Goal: Information Seeking & Learning: Learn about a topic

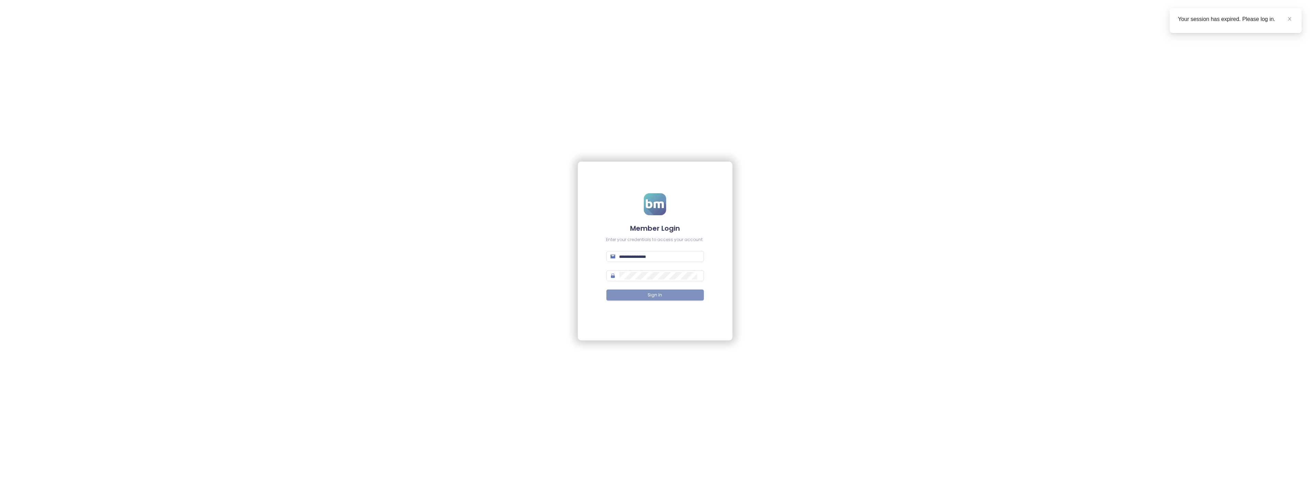
type input "**********"
click at [672, 292] on button "Sign In" at bounding box center [655, 294] width 98 height 11
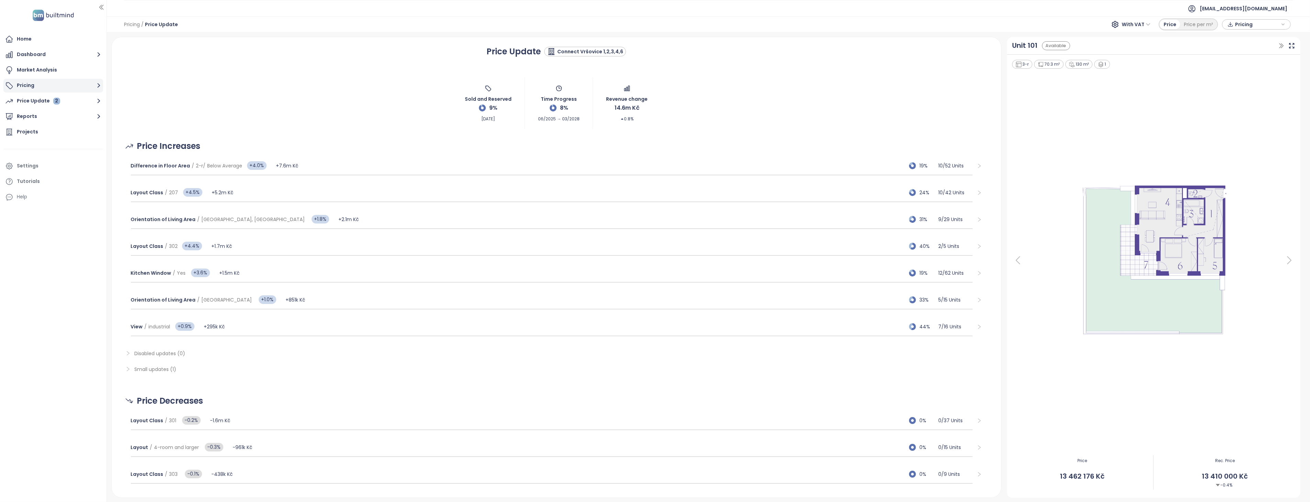
click at [31, 85] on button "Pricing" at bounding box center [53, 86] width 100 height 14
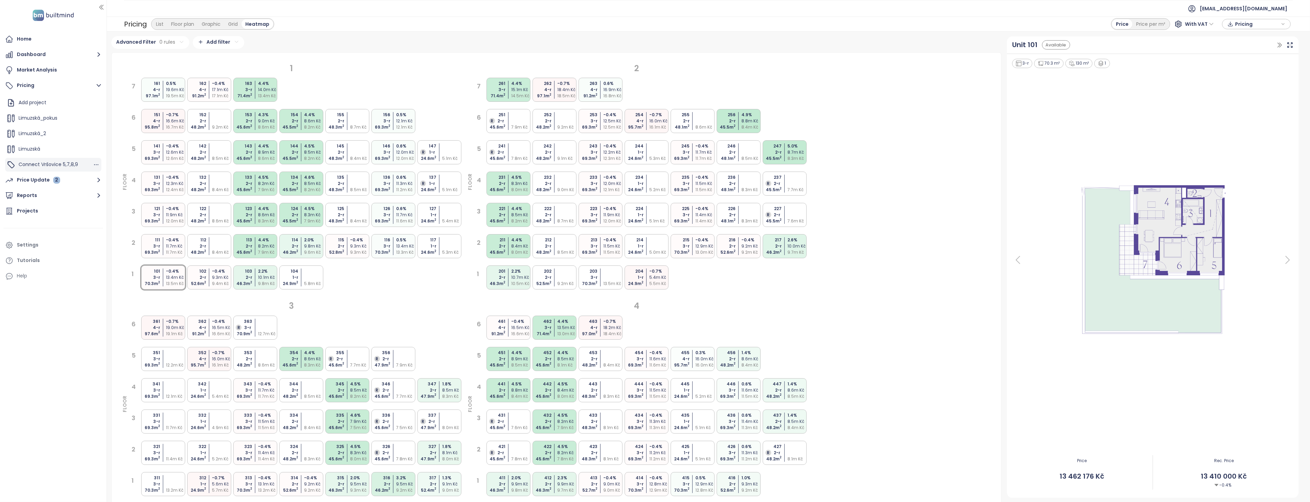
click at [60, 167] on span "Connect Vršovice 5,7,8,9" at bounding box center [48, 164] width 59 height 7
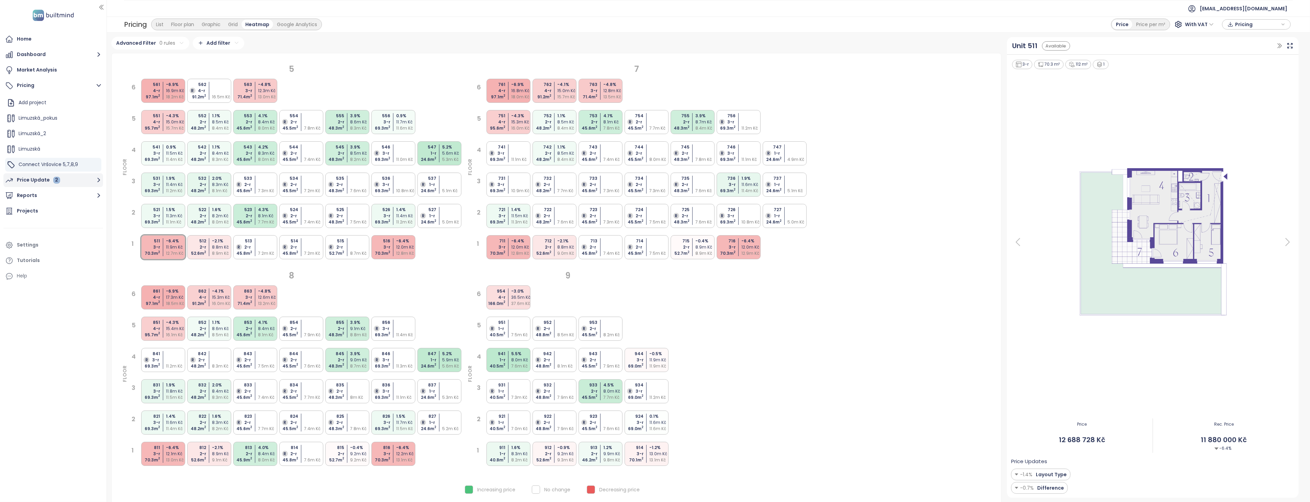
click at [56, 179] on div "2" at bounding box center [56, 180] width 7 height 7
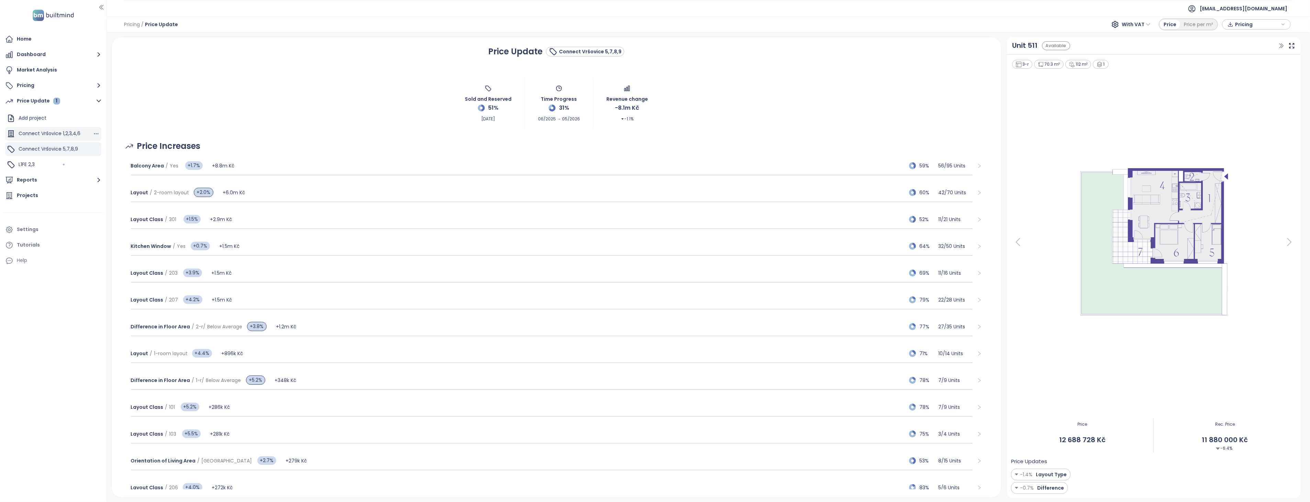
click at [58, 135] on span "Connect Vršovice 1,2,3,4,6" at bounding box center [50, 133] width 62 height 7
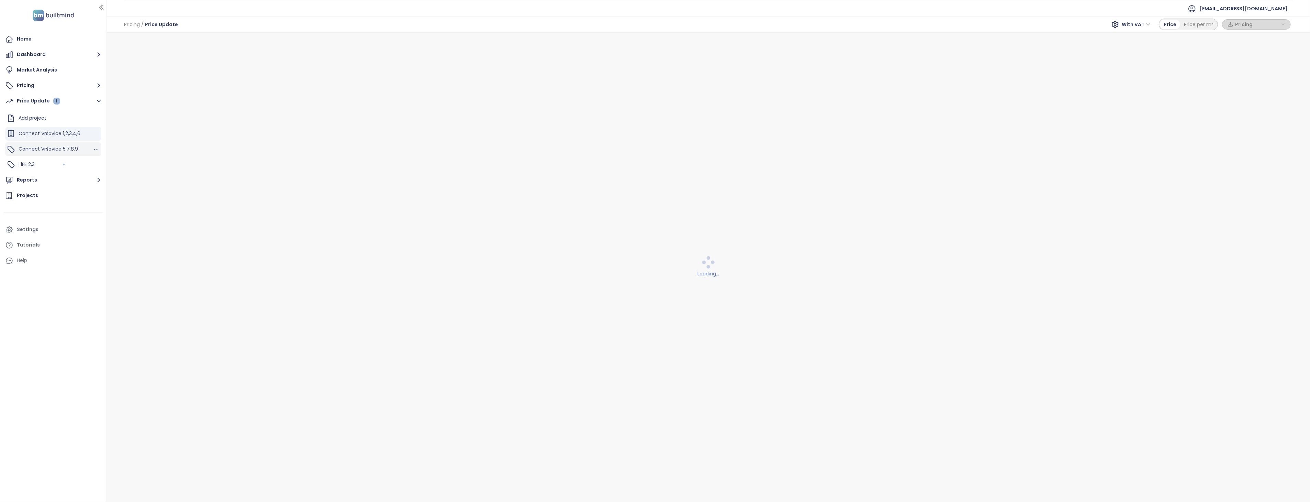
click at [56, 150] on span "Connect Vršovice 5,7,8,9" at bounding box center [48, 148] width 59 height 7
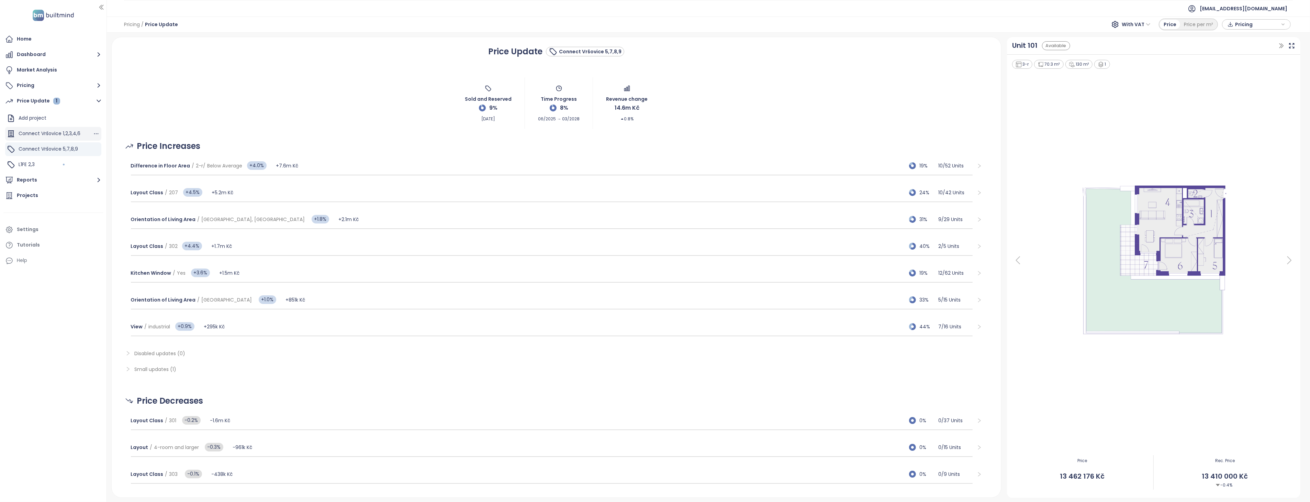
click at [58, 134] on span "Connect Vršovice 1,2,3,4,6" at bounding box center [50, 133] width 62 height 7
click at [61, 150] on span "Connect Vršovice 5,7,8,9" at bounding box center [48, 148] width 59 height 7
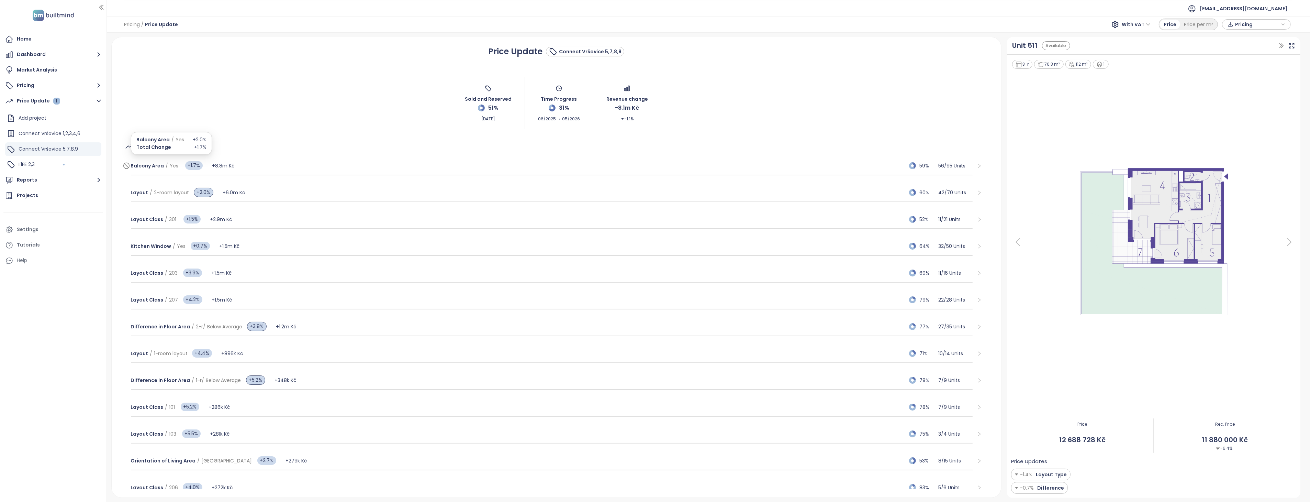
click at [139, 166] on span "Balcony Area" at bounding box center [147, 165] width 33 height 7
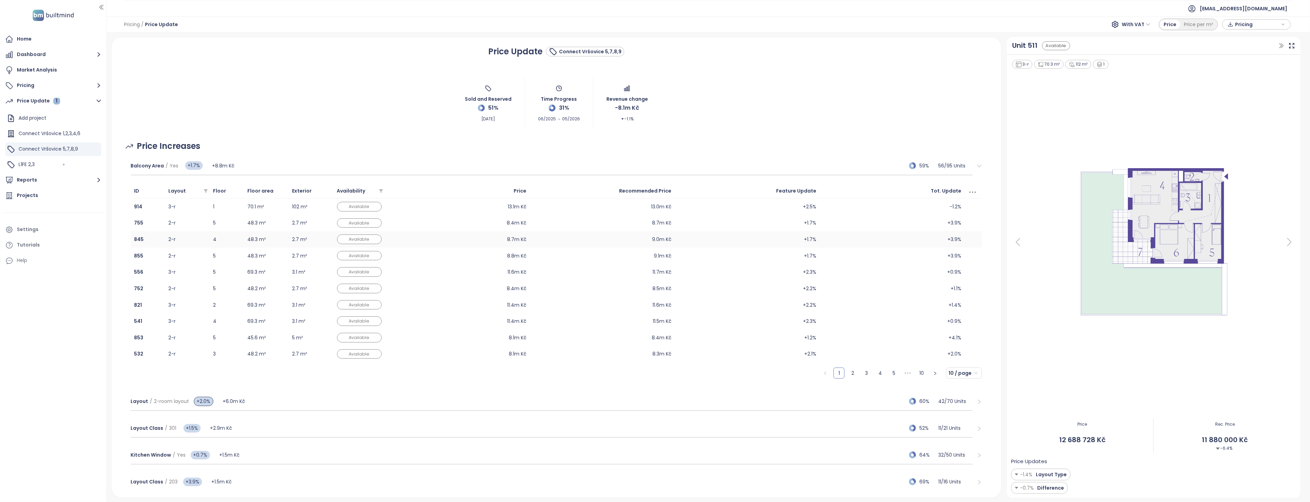
click at [293, 236] on td "2.7 m²" at bounding box center [311, 239] width 45 height 16
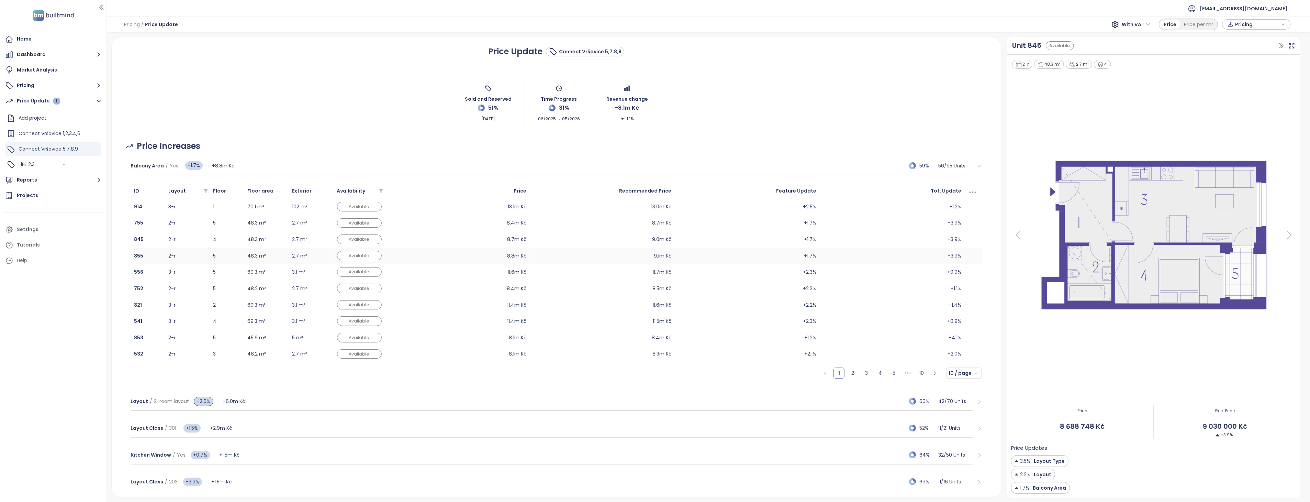
click at [292, 262] on td "2.7 m²" at bounding box center [311, 255] width 45 height 16
click at [291, 295] on td "2.7 m²" at bounding box center [311, 288] width 45 height 16
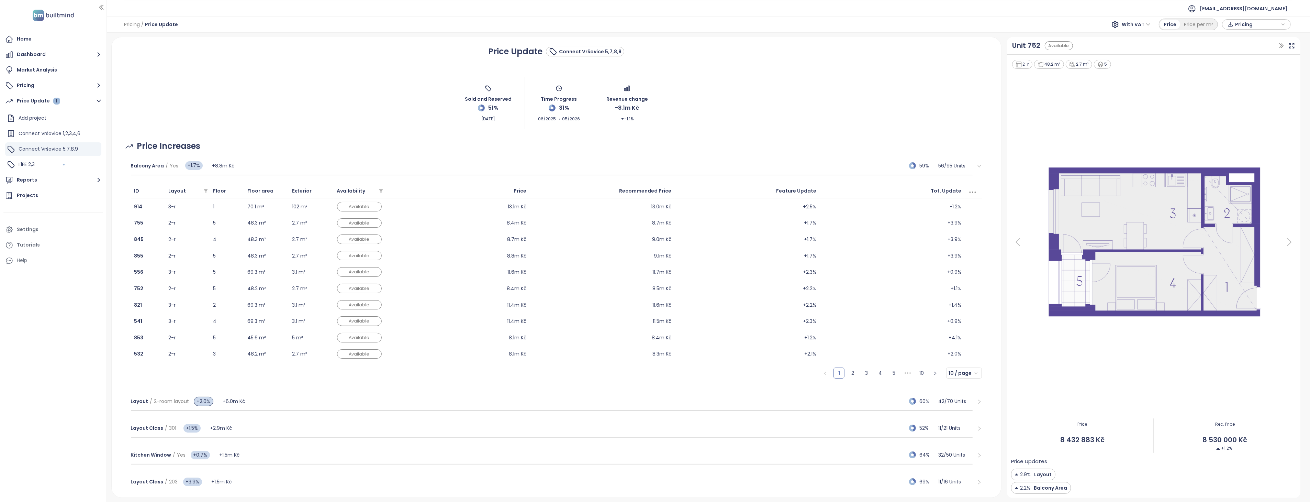
click at [124, 166] on div "Balcony Area / Yes +1.7% +8.8m Kč 59% 56 / 95 Units ID Layout Floor Floor area …" at bounding box center [556, 458] width 873 height 611
click at [127, 165] on div "Balcony Area / Yes +1.7% +8.8m Kč 59% 56 / 95 Units" at bounding box center [556, 166] width 862 height 27
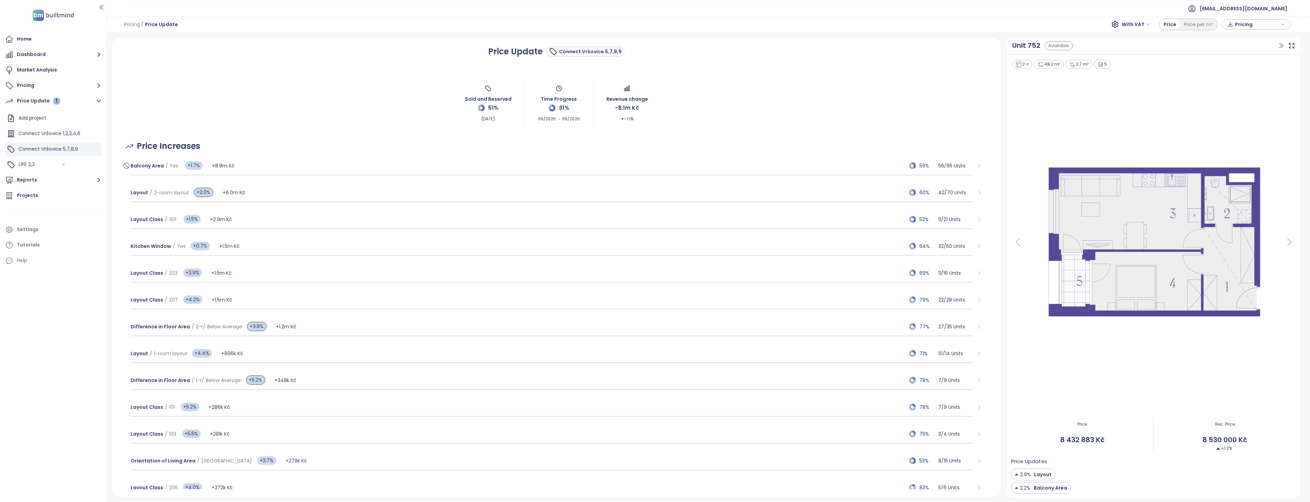
click at [127, 166] on icon at bounding box center [126, 165] width 7 height 8
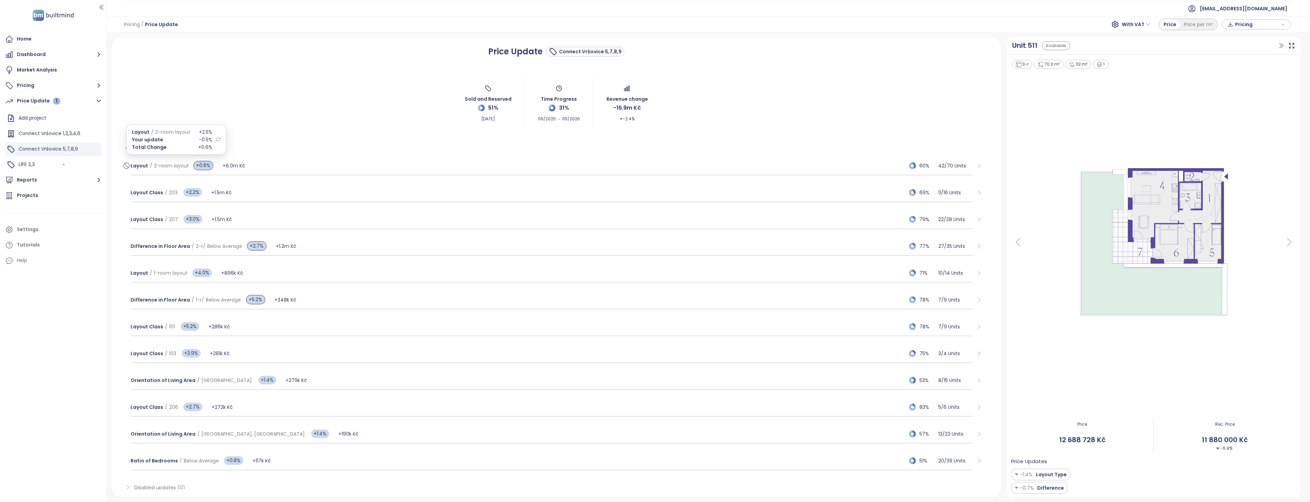
click at [165, 167] on span "2-room layout" at bounding box center [171, 165] width 35 height 7
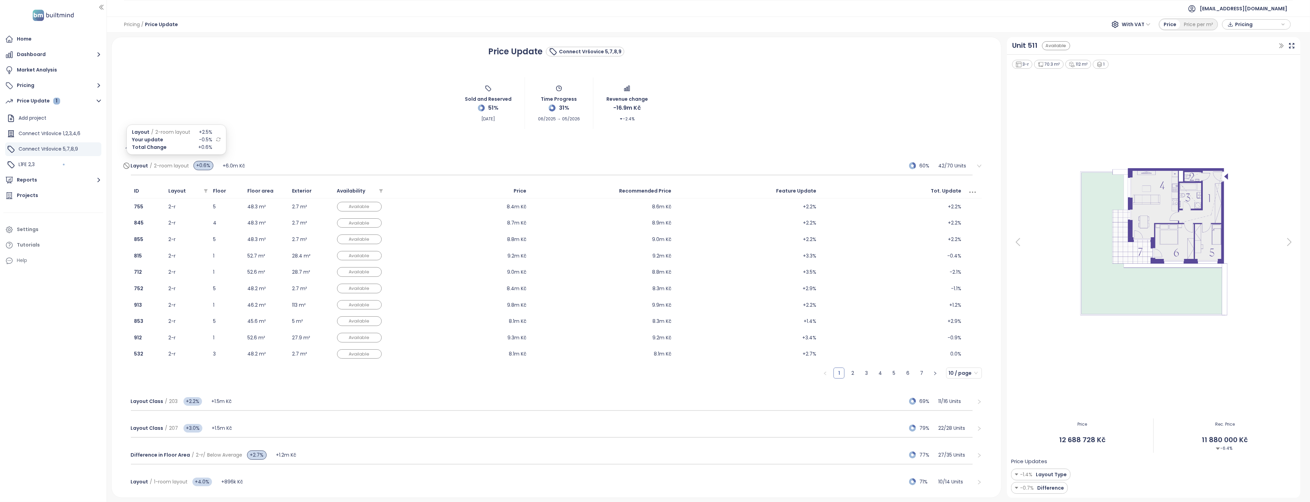
click at [165, 167] on span "2-room layout" at bounding box center [171, 165] width 35 height 7
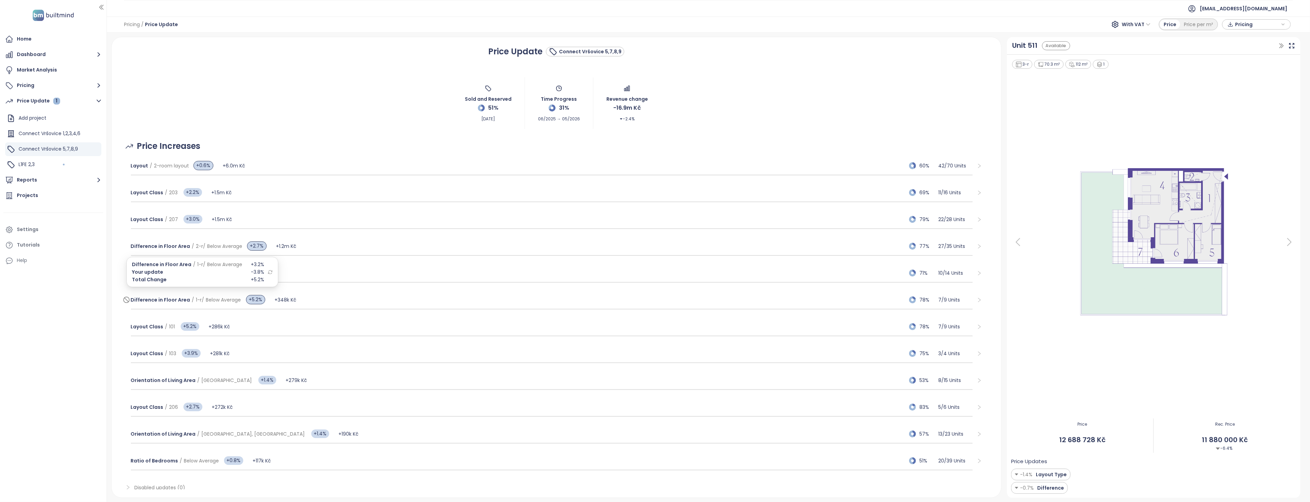
click at [203, 296] on span "Difference in Floor Area / 1-r / Below Average" at bounding box center [186, 300] width 110 height 8
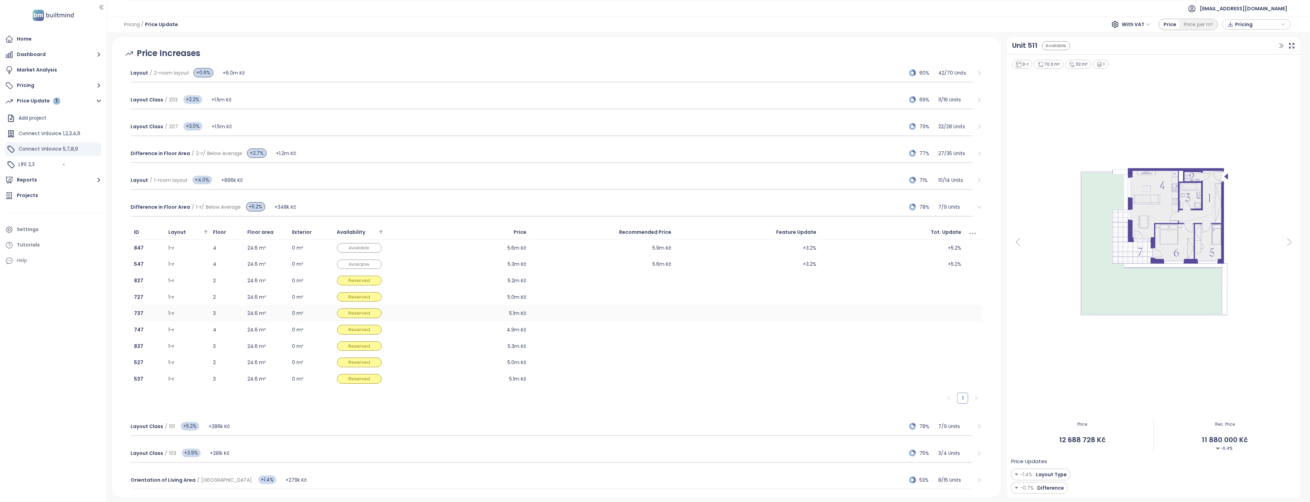
scroll to position [114, 0]
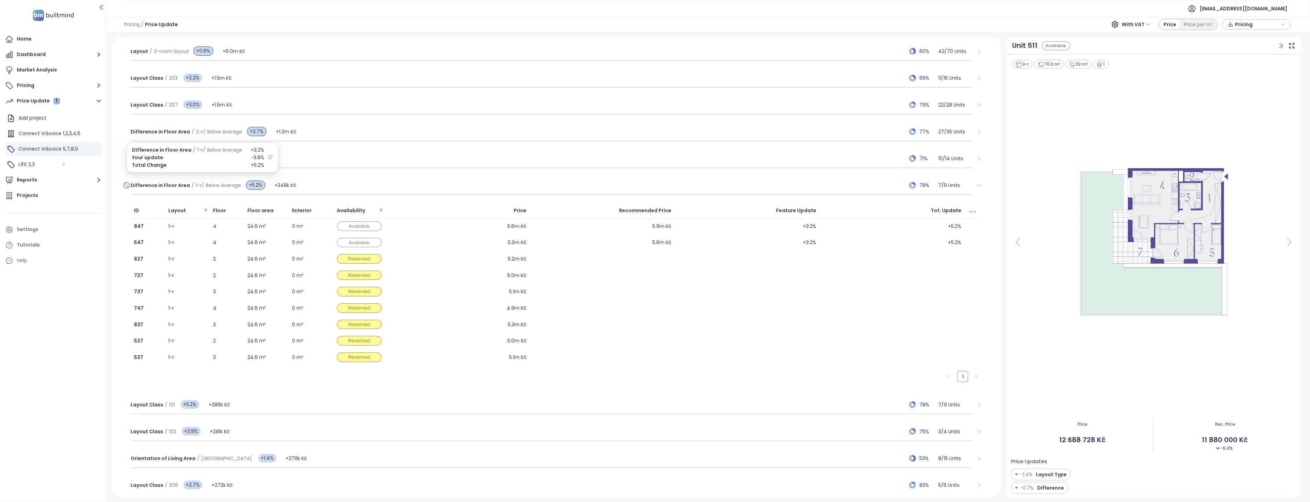
click at [178, 182] on span "Difference in Floor Area" at bounding box center [160, 185] width 59 height 7
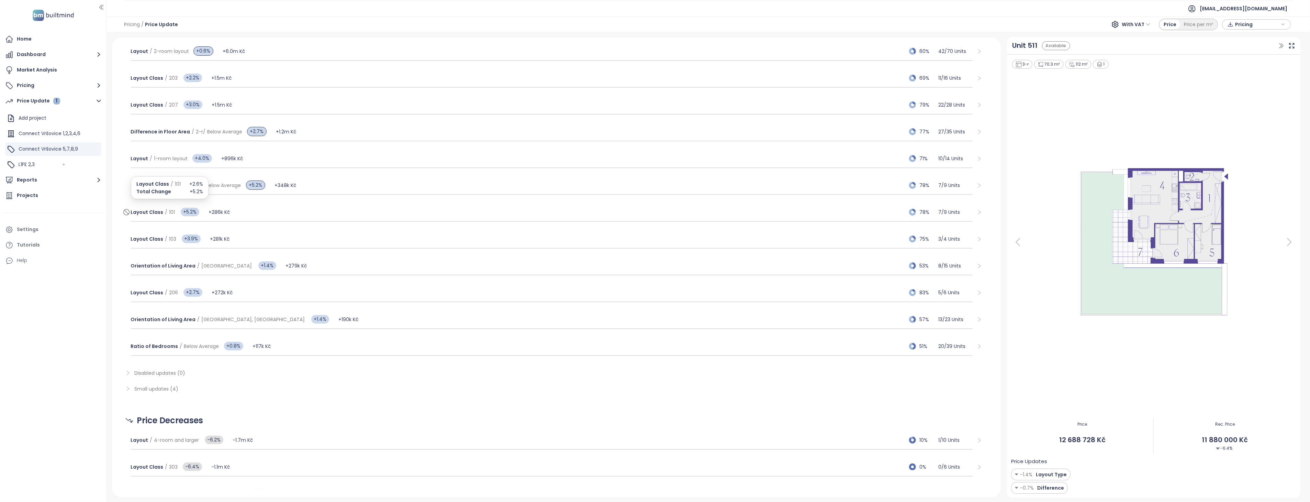
click at [169, 210] on span "101" at bounding box center [172, 212] width 6 height 7
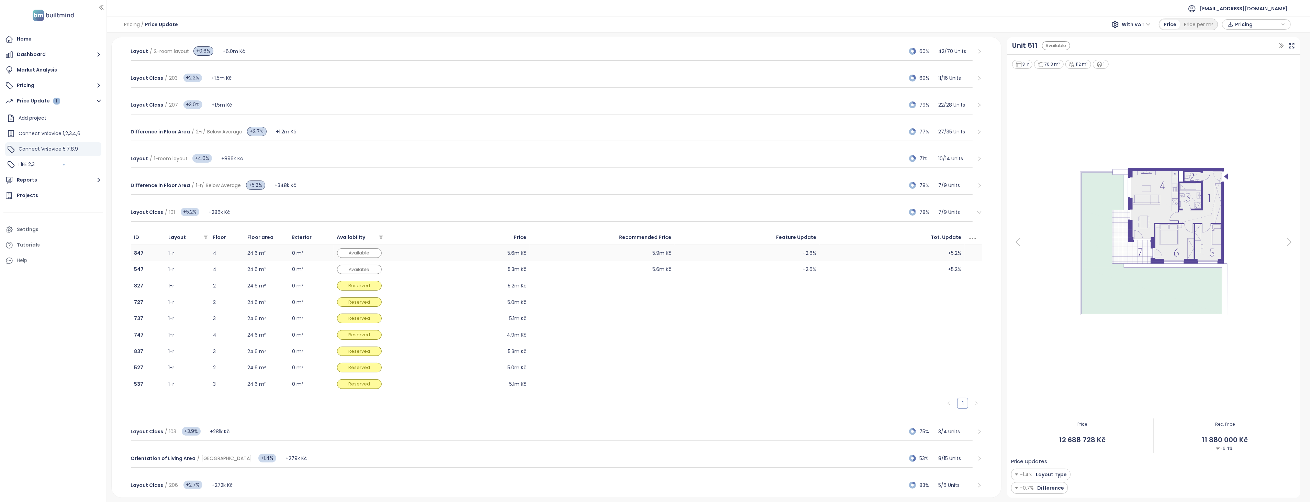
click at [253, 248] on td "24.6 m²" at bounding box center [266, 253] width 45 height 16
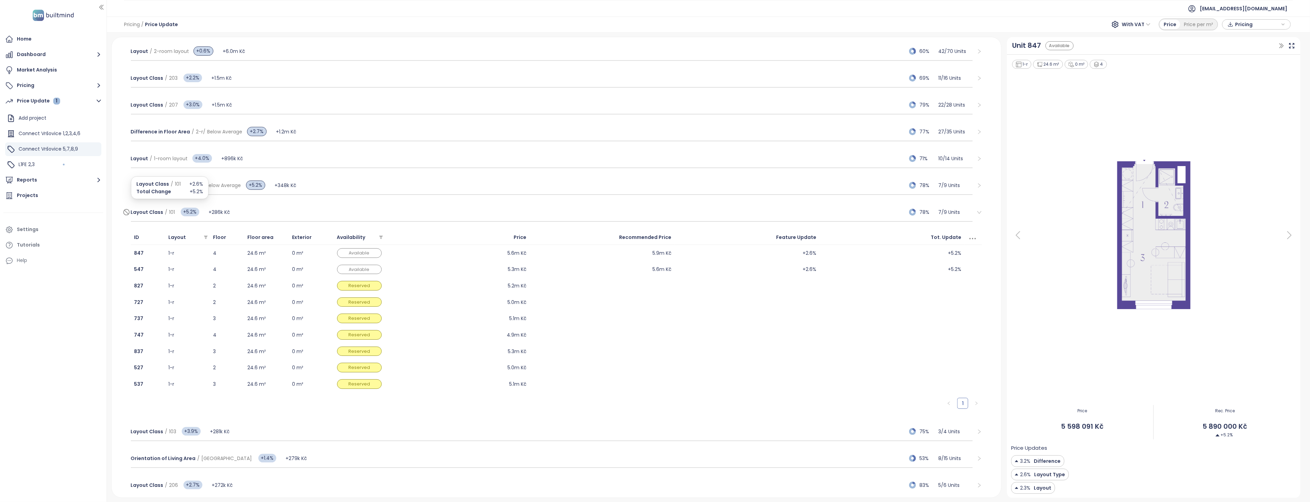
click at [151, 211] on span "Layout Class" at bounding box center [147, 212] width 33 height 7
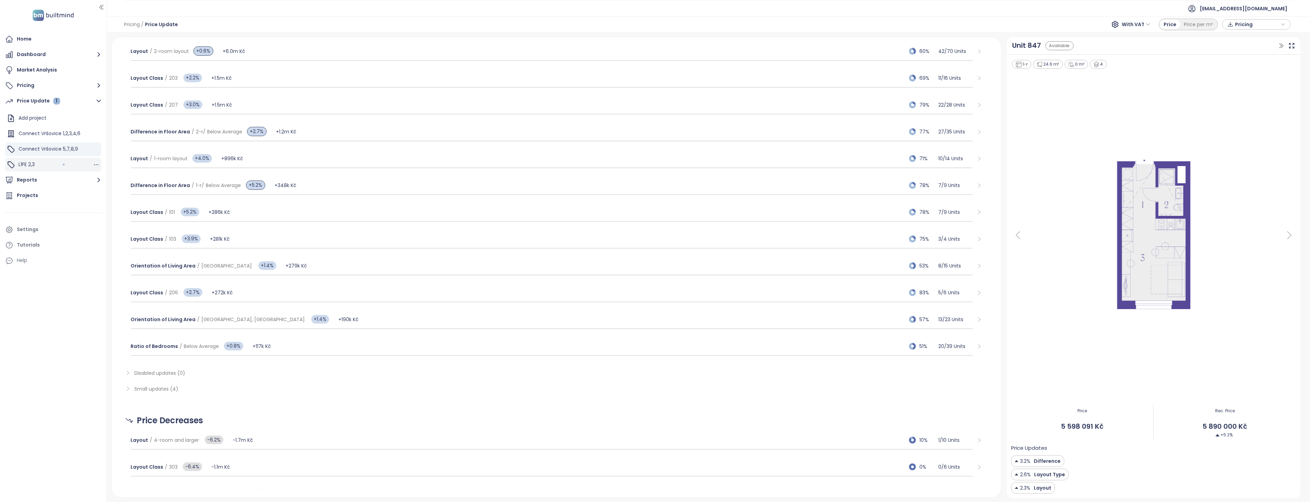
click at [26, 165] on span "L1FE 2,3" at bounding box center [27, 164] width 16 height 7
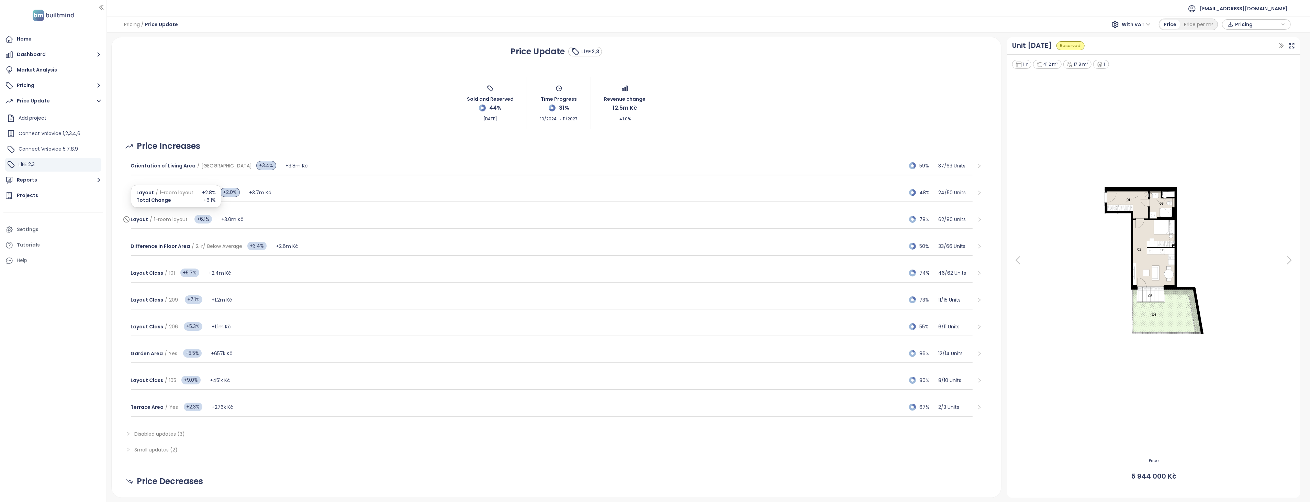
click at [179, 218] on span "1-room layout" at bounding box center [171, 219] width 34 height 7
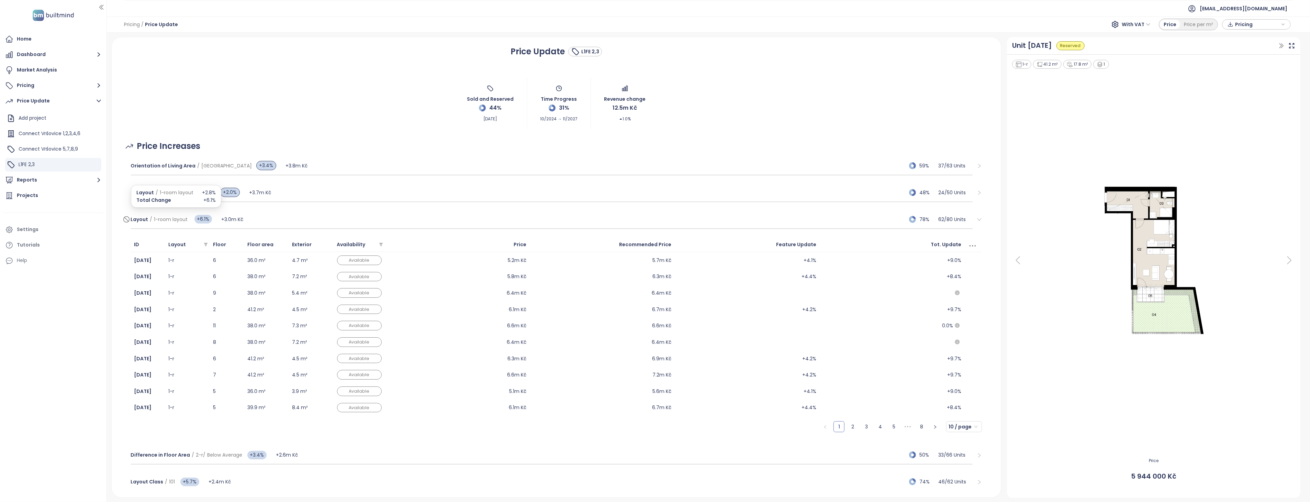
click at [179, 217] on span "1-room layout" at bounding box center [171, 219] width 34 height 7
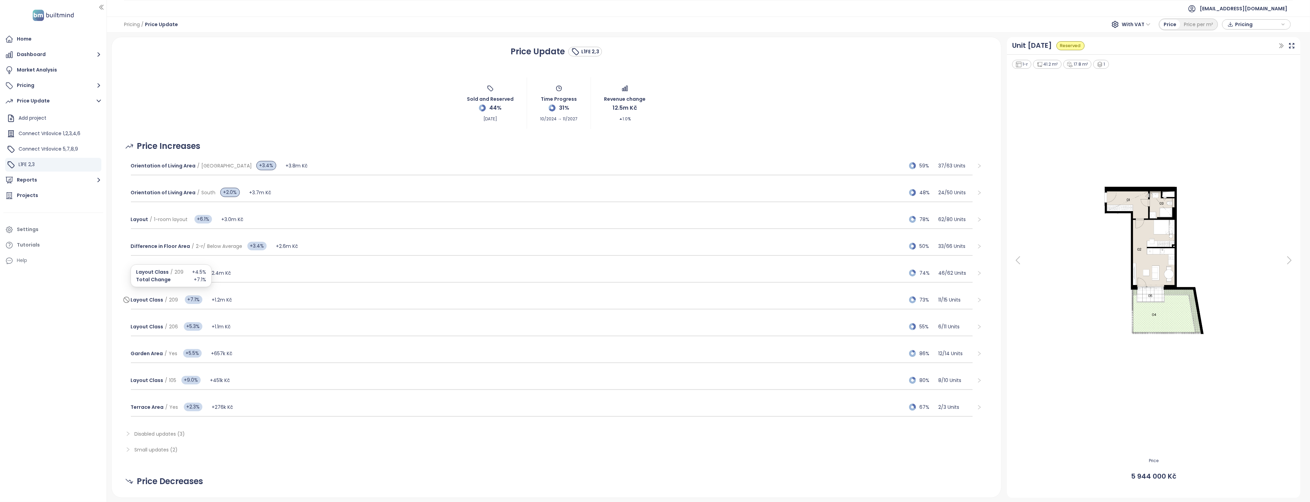
click at [157, 298] on span "Layout Class" at bounding box center [147, 299] width 33 height 7
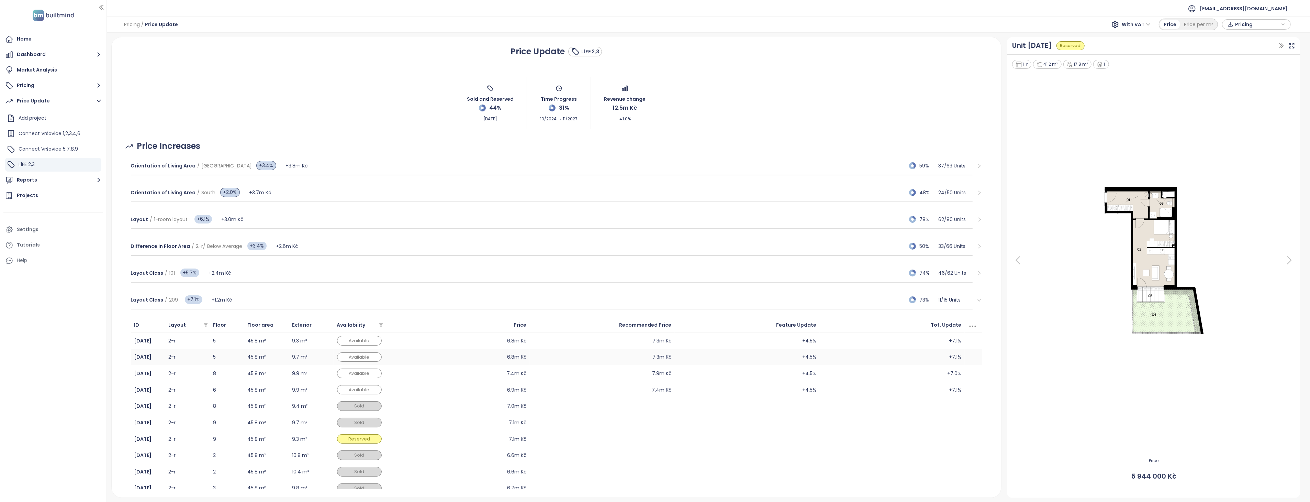
click at [253, 357] on td "45.8 m²" at bounding box center [266, 357] width 45 height 16
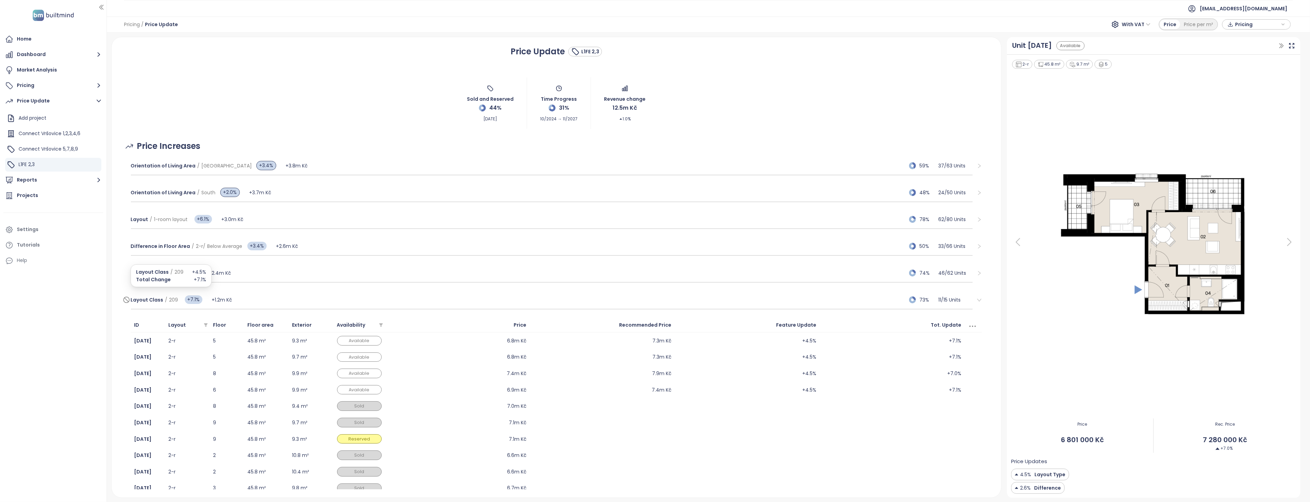
click at [160, 297] on span "Layout Class" at bounding box center [147, 299] width 33 height 7
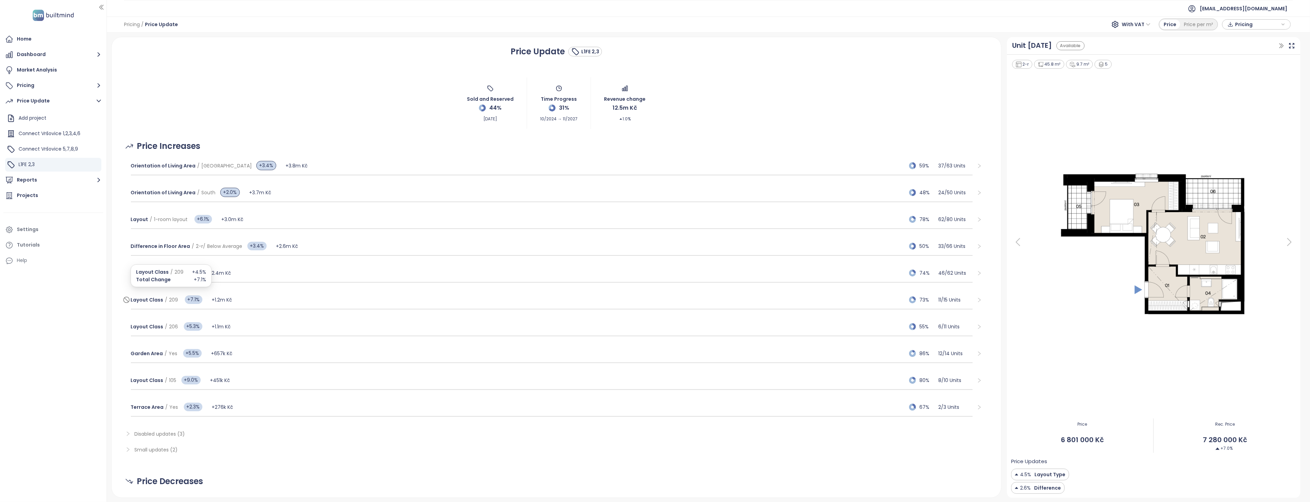
click at [169, 298] on span "209" at bounding box center [173, 299] width 9 height 7
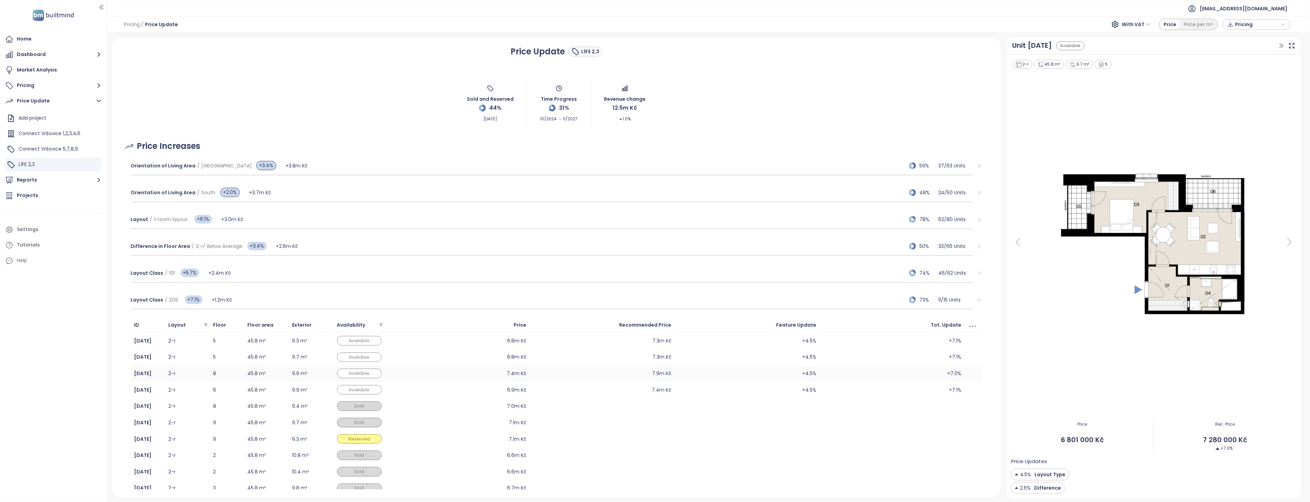
click at [296, 372] on td "9.9 m²" at bounding box center [311, 373] width 45 height 16
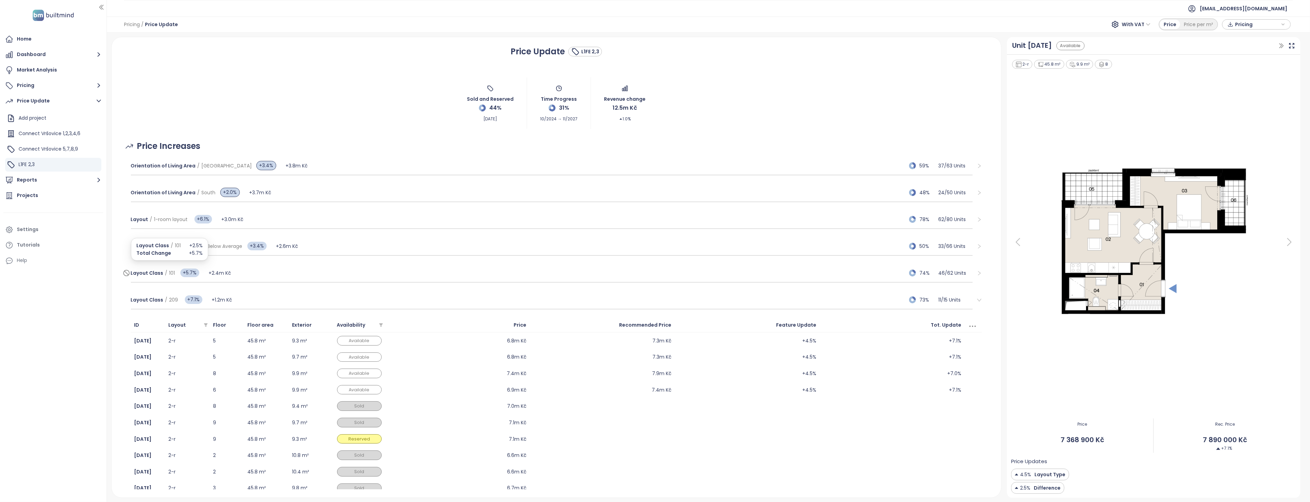
click at [151, 271] on span "Layout Class" at bounding box center [147, 272] width 33 height 7
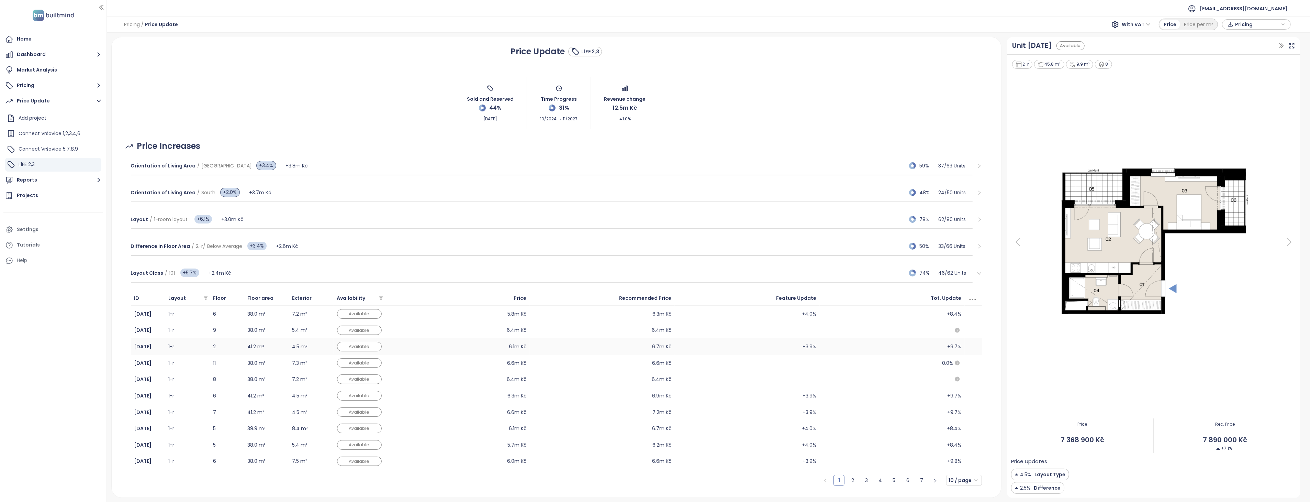
click at [265, 349] on td "41.2 m²" at bounding box center [266, 346] width 45 height 16
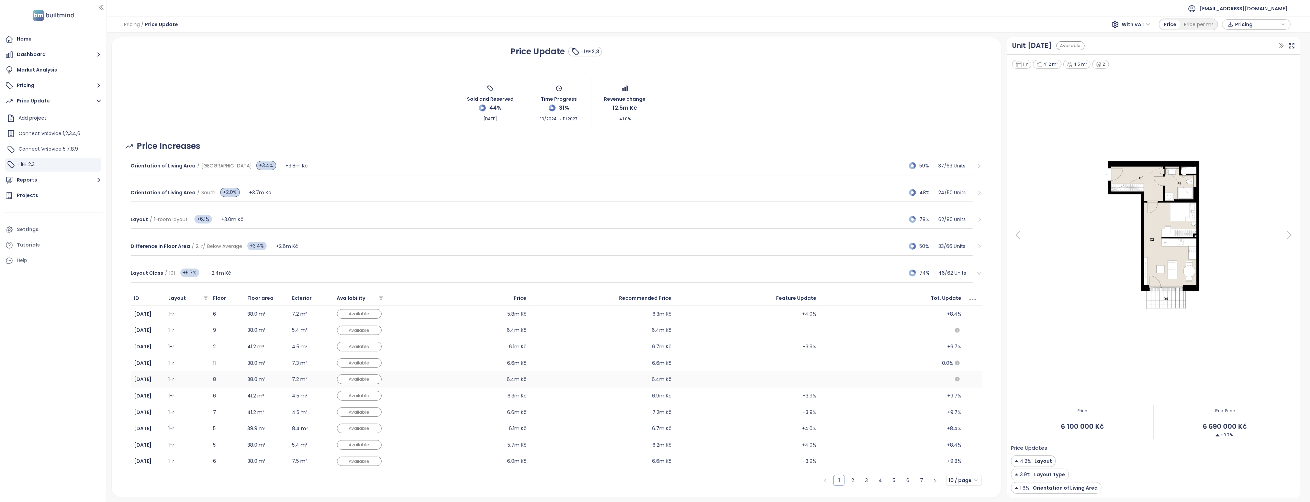
click at [257, 374] on td "38.0 m²" at bounding box center [266, 379] width 45 height 16
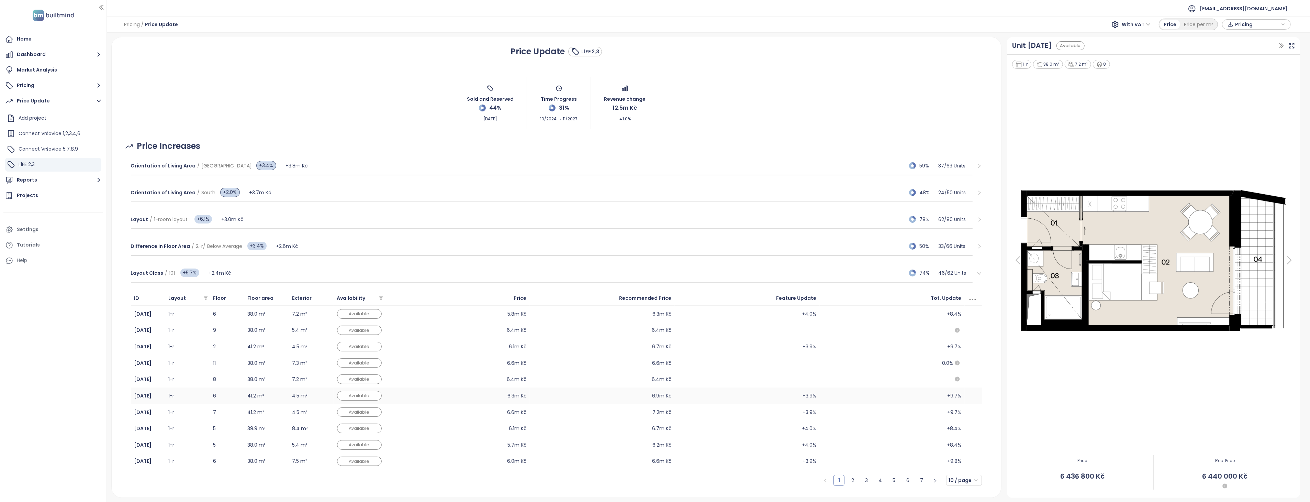
click at [258, 397] on td "41.2 m²" at bounding box center [266, 395] width 45 height 16
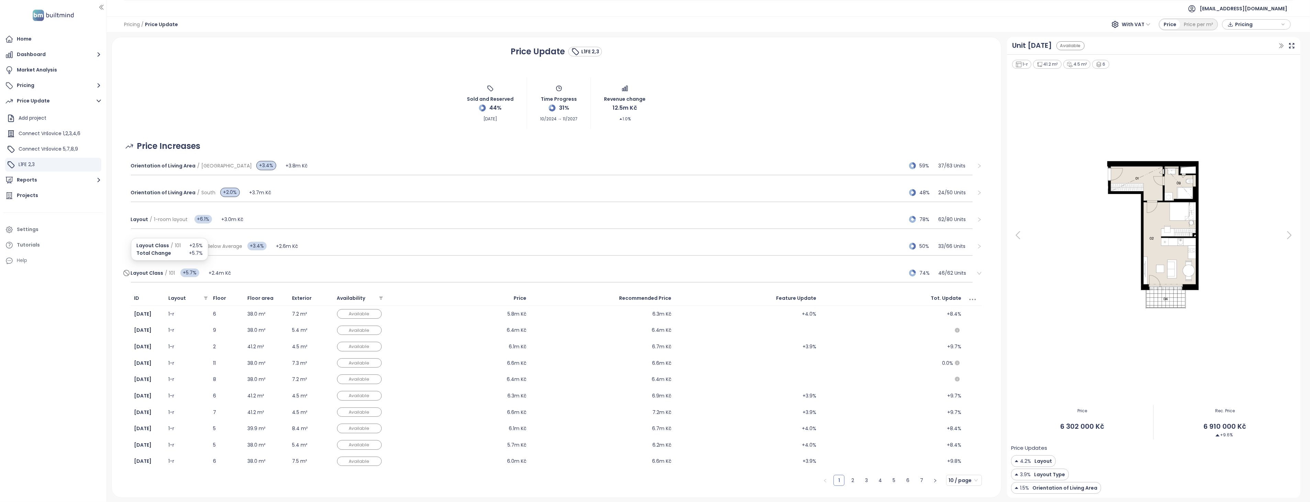
click at [157, 266] on div "Layout Class / 101 +5.7%" at bounding box center [170, 273] width 78 height 14
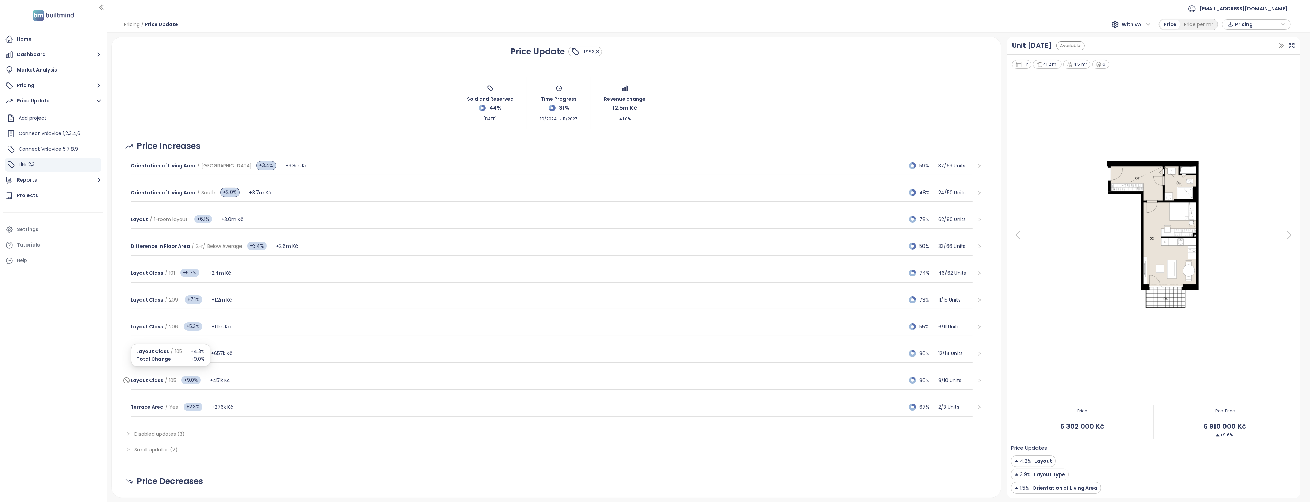
click at [160, 377] on span "Layout Class" at bounding box center [147, 380] width 33 height 7
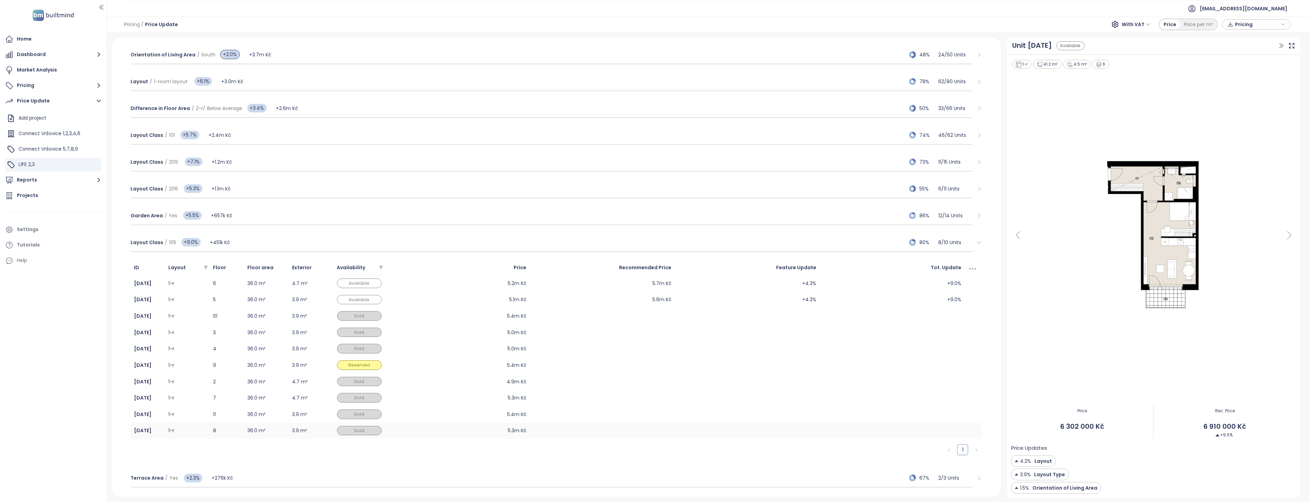
scroll to position [153, 0]
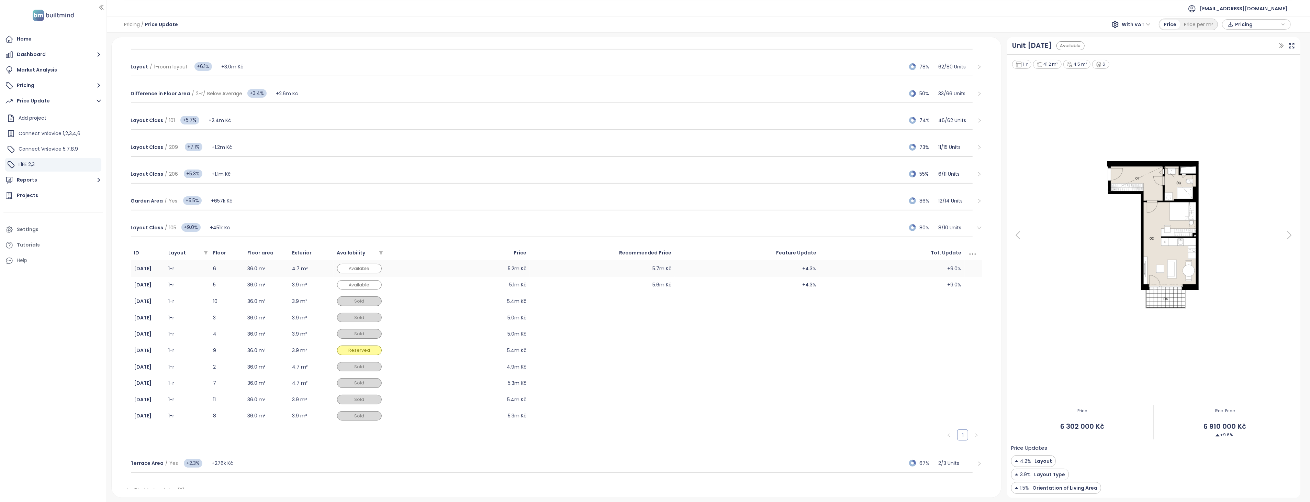
click at [264, 260] on td "36.0 m²" at bounding box center [266, 268] width 45 height 16
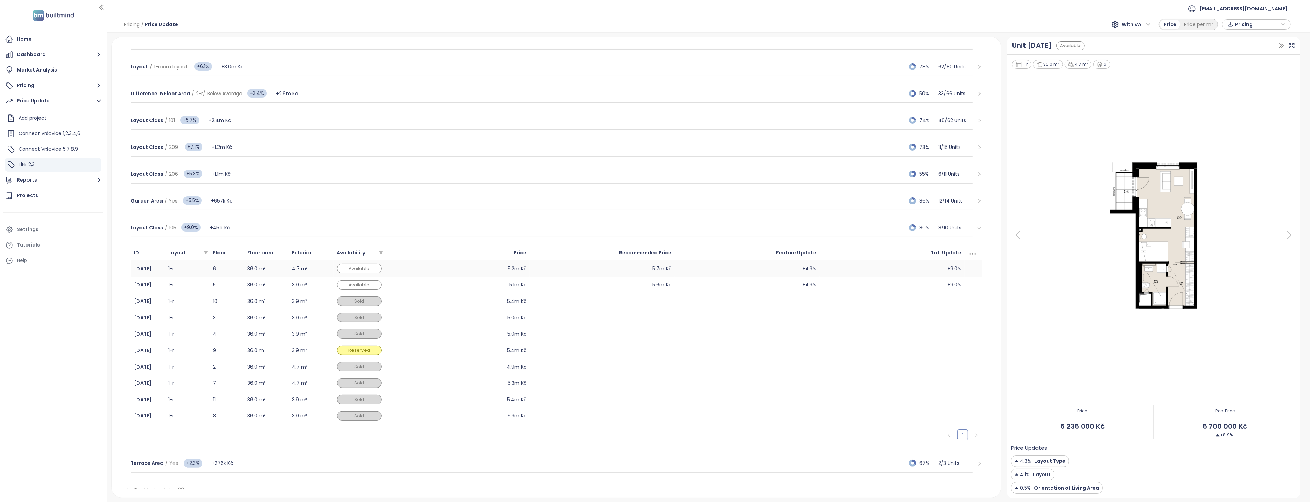
click at [258, 266] on td "36.0 m²" at bounding box center [266, 268] width 45 height 16
click at [256, 281] on td "36.0 m²" at bounding box center [266, 285] width 45 height 16
click at [256, 266] on td "36.0 m²" at bounding box center [266, 268] width 45 height 16
click at [255, 280] on td "36.0 m²" at bounding box center [266, 285] width 45 height 16
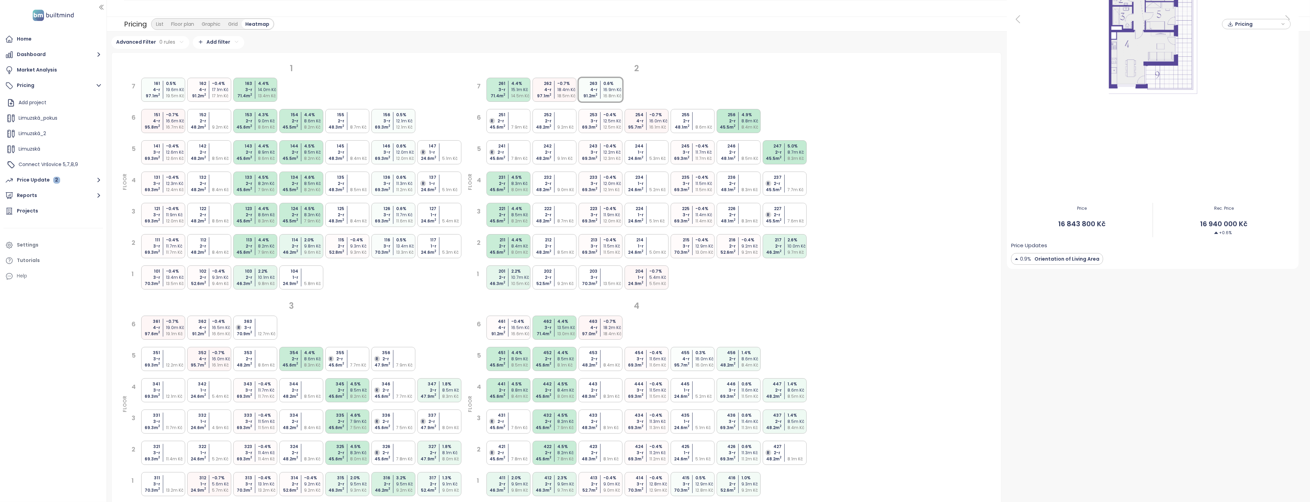
scroll to position [229, 0]
